Goal: Task Accomplishment & Management: Use online tool/utility

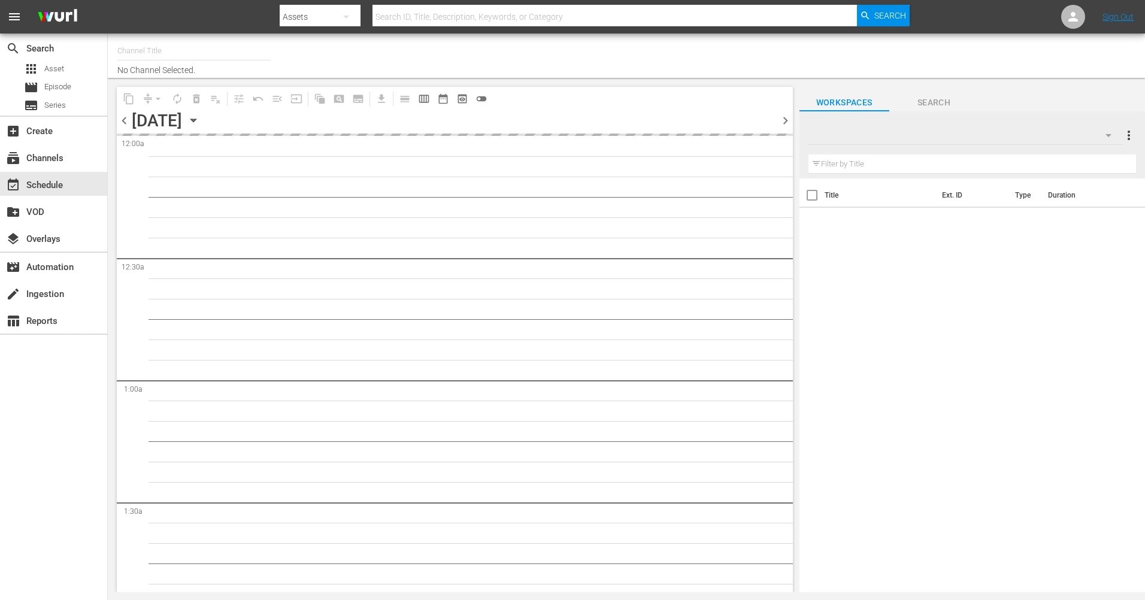
type input "The Film Detective (1847)"
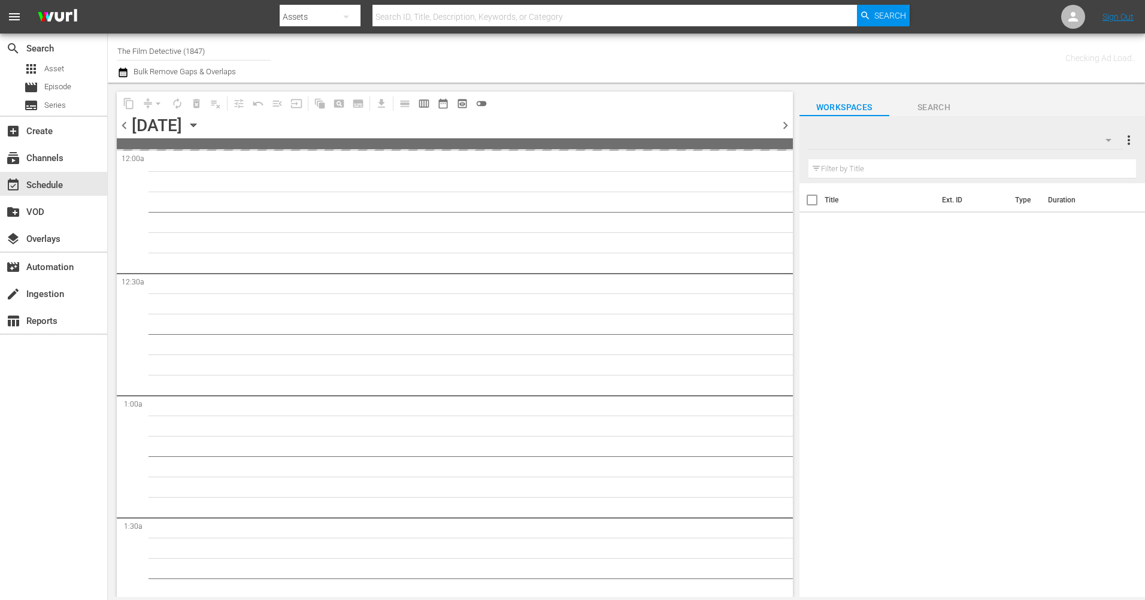
click at [200, 120] on icon "button" at bounding box center [193, 125] width 13 height 13
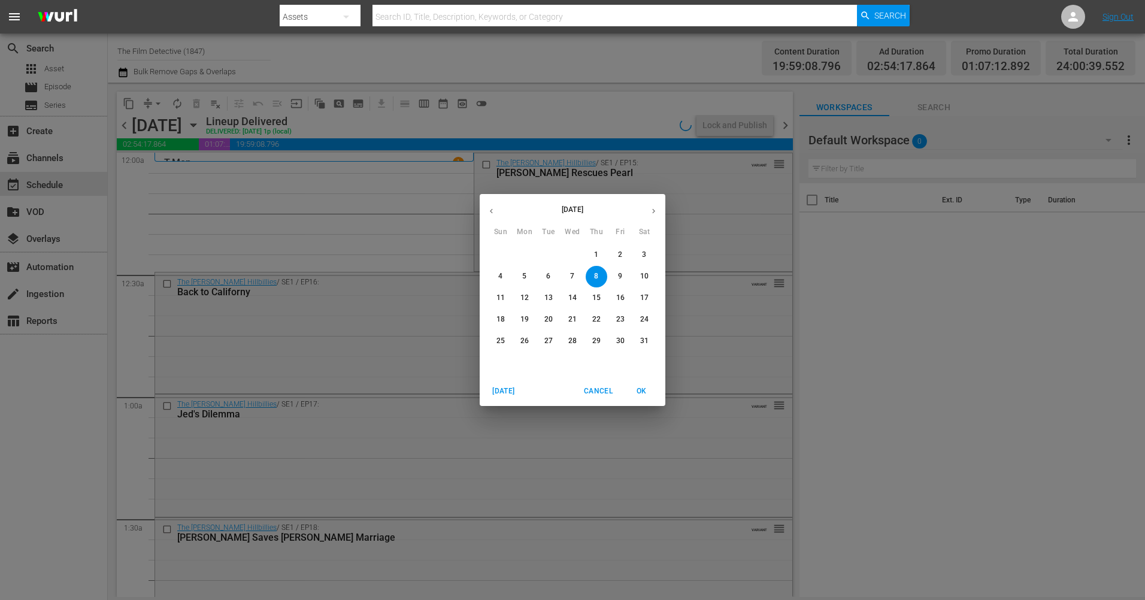
click at [653, 213] on icon "button" at bounding box center [653, 211] width 3 height 5
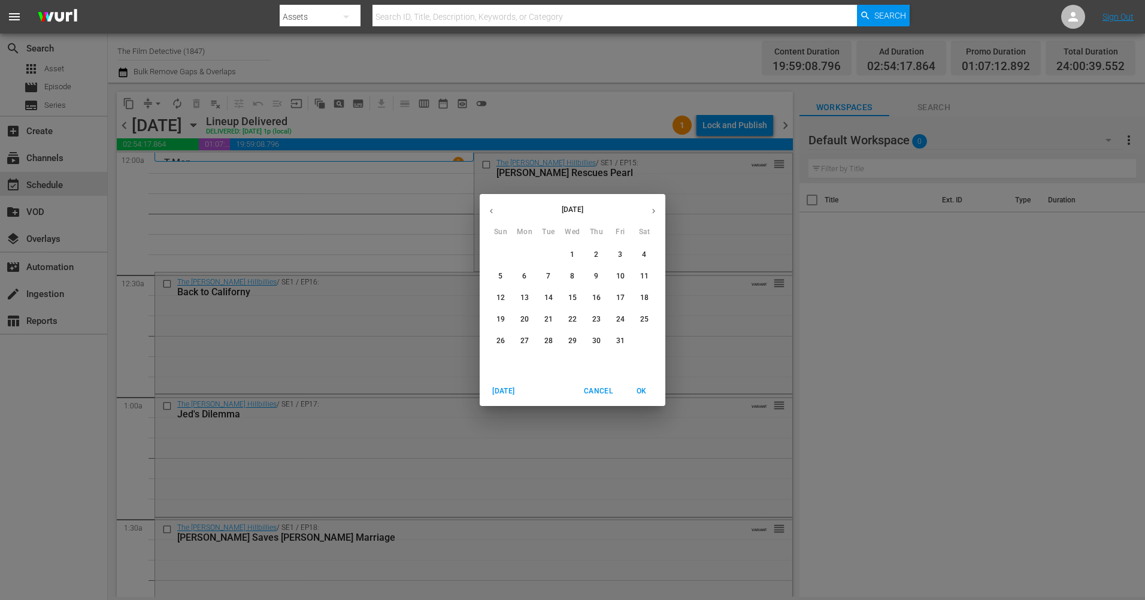
click at [600, 256] on span "2" at bounding box center [597, 255] width 22 height 10
